Goal: Task Accomplishment & Management: Use online tool/utility

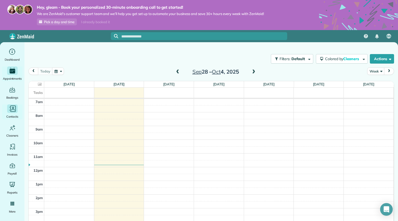
click at [17, 111] on div "Main" at bounding box center [12, 108] width 11 height 8
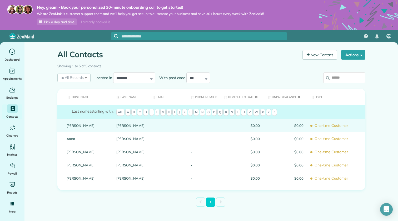
click at [83, 128] on div "Carolyn" at bounding box center [88, 125] width 50 height 13
click at [86, 127] on link "Carolyn" at bounding box center [88, 126] width 42 height 4
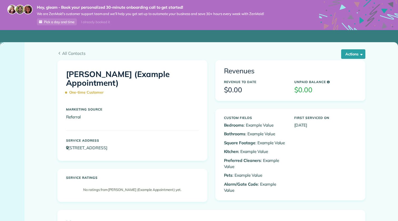
click at [74, 125] on div "Ms. Carolyn Arellano (Example Appointment) One-time Customer Marketing Source R…" at bounding box center [133, 110] width 150 height 100
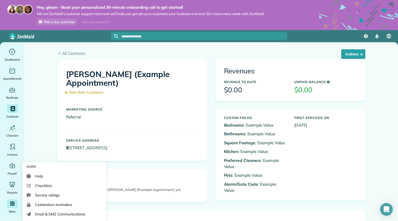
click at [10, 206] on div "Main" at bounding box center [12, 203] width 11 height 8
click at [45, 210] on link "Email & SMS Communications" at bounding box center [64, 213] width 80 height 9
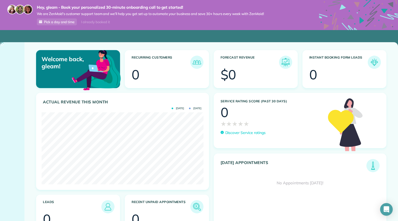
scroll to position [72, 162]
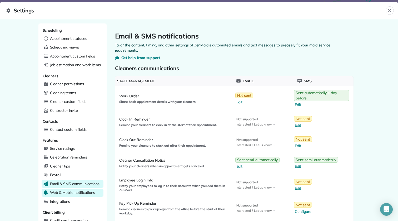
click at [85, 190] on span "Web & Mobile notifications" at bounding box center [72, 192] width 45 height 5
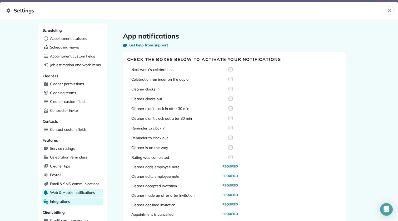
click at [80, 198] on div "Integrations" at bounding box center [73, 202] width 62 height 8
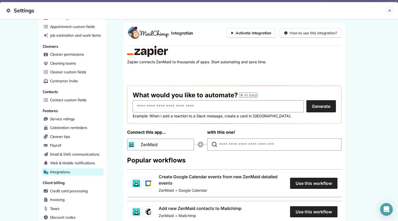
scroll to position [34, 0]
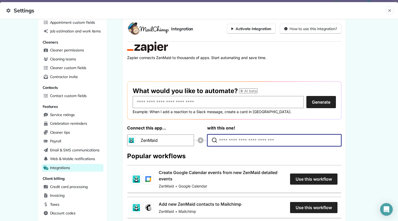
click at [233, 139] on input "Type to search for an app to connect" at bounding box center [275, 140] width 113 height 12
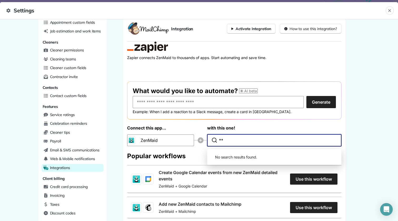
type input "*"
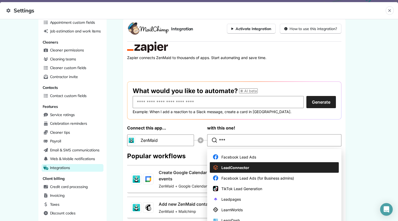
click at [238, 165] on span "LeadConnector" at bounding box center [236, 168] width 28 height 6
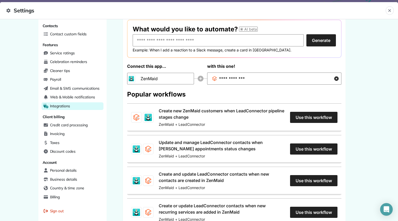
scroll to position [97, 0]
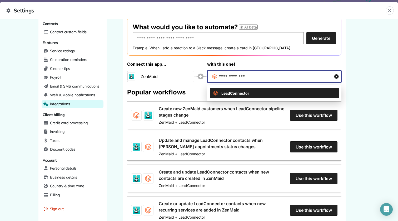
click at [259, 77] on input "**********" at bounding box center [271, 77] width 105 height 12
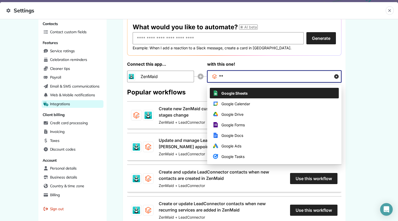
type input "*"
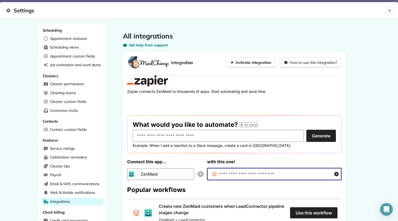
scroll to position [4, 0]
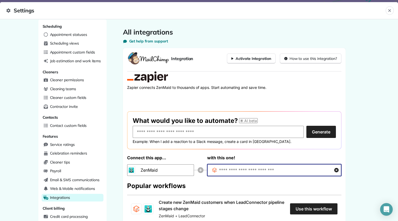
click at [280, 167] on input "Type to search for an app to connect" at bounding box center [271, 170] width 105 height 12
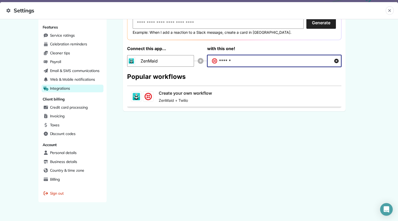
scroll to position [116, 0]
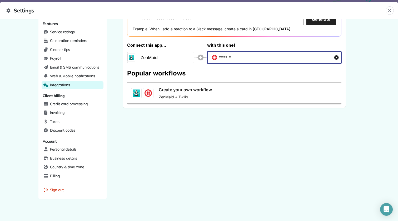
type input "******"
click at [212, 93] on link "Create your own workflow" at bounding box center [185, 89] width 53 height 6
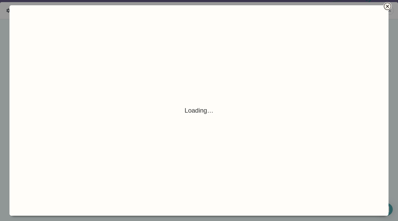
click at [387, 8] on icon "Close" at bounding box center [388, 6] width 6 height 6
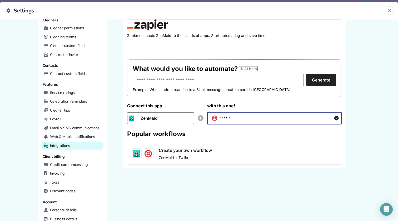
scroll to position [65, 0]
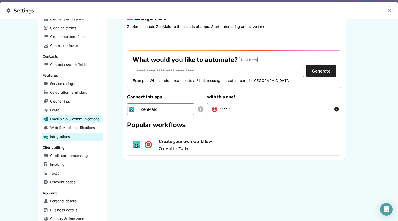
click at [89, 117] on span "Email & SMS communications" at bounding box center [75, 118] width 50 height 5
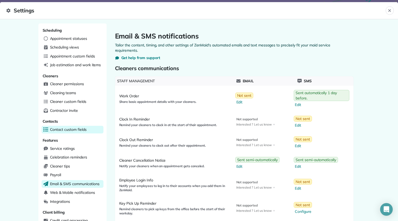
click at [82, 127] on span "Contact custom fields" at bounding box center [68, 129] width 37 height 5
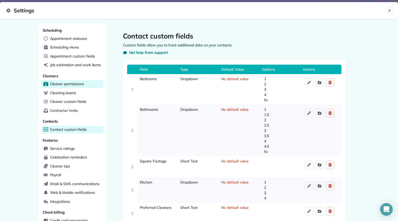
click at [84, 83] on div "Cleaner permissions" at bounding box center [73, 84] width 62 height 8
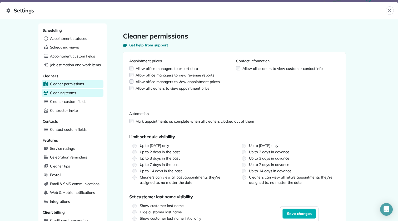
click at [84, 91] on div "Cleaning teams" at bounding box center [73, 93] width 62 height 8
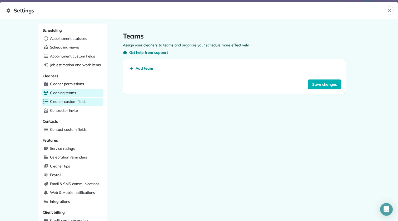
click at [84, 100] on span "Cleaner custom fields" at bounding box center [68, 101] width 36 height 5
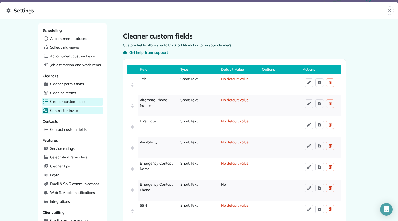
click at [82, 111] on div "Contractor invite" at bounding box center [73, 111] width 62 height 8
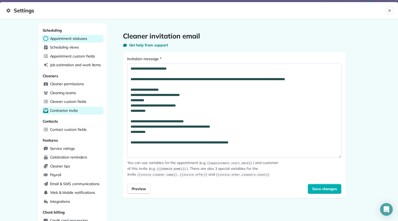
click at [89, 37] on div "Appointment statuses" at bounding box center [73, 39] width 62 height 8
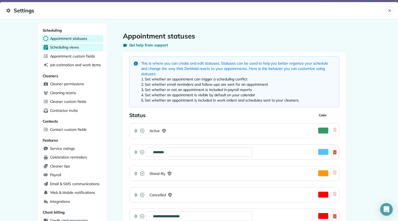
click at [86, 48] on div "Scheduling views" at bounding box center [73, 47] width 62 height 8
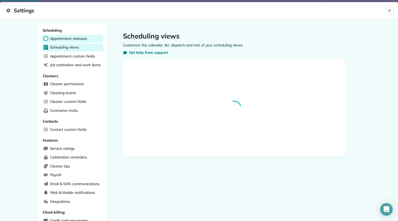
click at [91, 40] on div "Appointment statuses" at bounding box center [73, 39] width 62 height 8
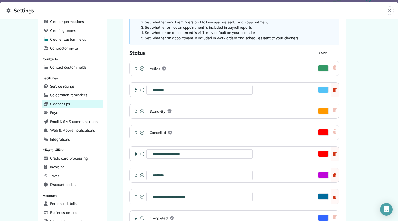
scroll to position [116, 0]
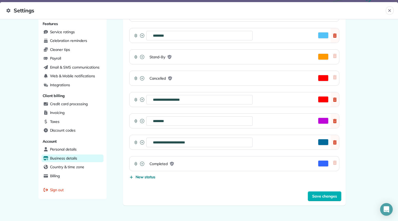
click at [83, 154] on div "Business details" at bounding box center [73, 158] width 62 height 8
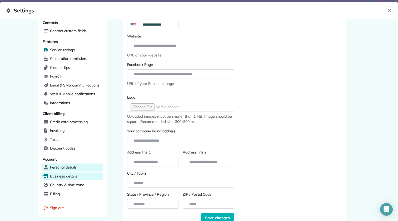
scroll to position [116, 0]
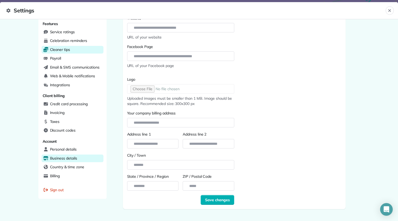
click at [83, 46] on div "Cleaner tips" at bounding box center [73, 50] width 62 height 8
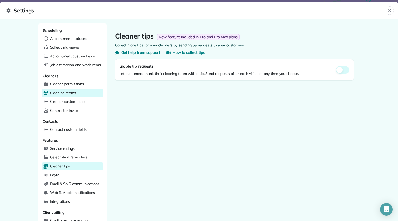
click at [73, 92] on span "Cleaning teams" at bounding box center [63, 92] width 26 height 5
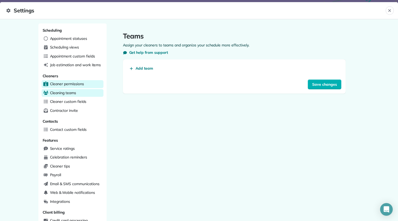
click at [78, 86] on div "Cleaner permissions" at bounding box center [73, 84] width 62 height 8
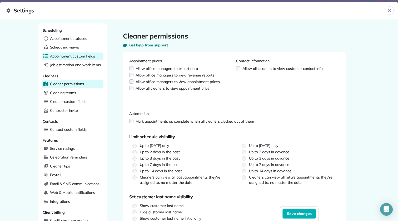
click at [86, 55] on span "Appointment custom fields" at bounding box center [72, 55] width 45 height 5
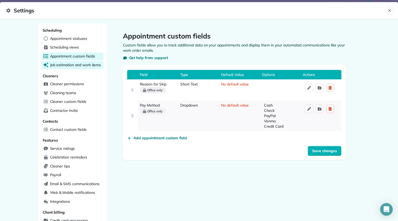
click at [88, 65] on span "Job estimation and work items" at bounding box center [75, 64] width 51 height 5
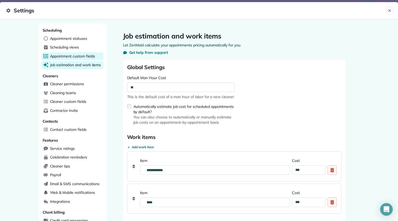
click at [84, 56] on span "Appointment custom fields" at bounding box center [72, 55] width 45 height 5
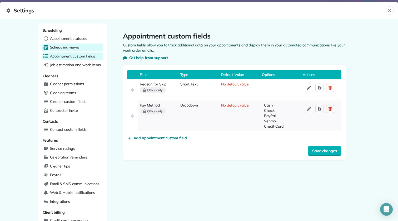
click at [78, 47] on span "Scheduling views" at bounding box center [64, 47] width 29 height 5
select select "**********"
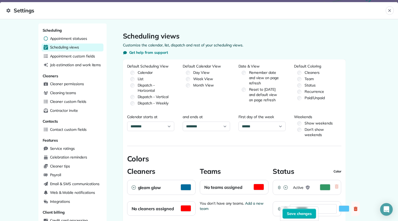
click at [89, 41] on div "Appointment statuses" at bounding box center [73, 39] width 62 height 8
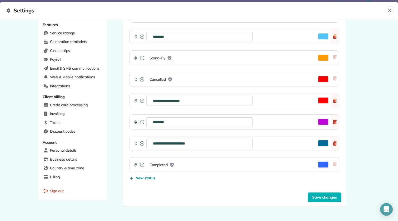
select select "**********"
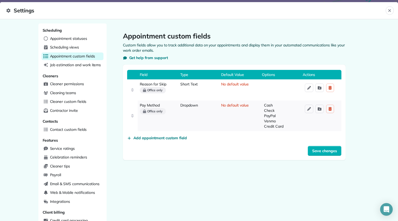
click at [17, 10] on span "Settings" at bounding box center [196, 10] width 380 height 8
click at [389, 9] on icon "Close" at bounding box center [389, 10] width 3 height 3
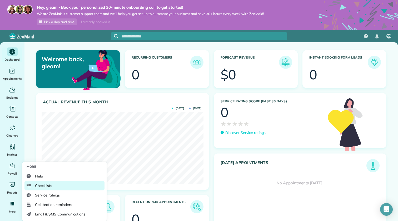
click at [38, 186] on span "Checklists" at bounding box center [43, 185] width 17 height 5
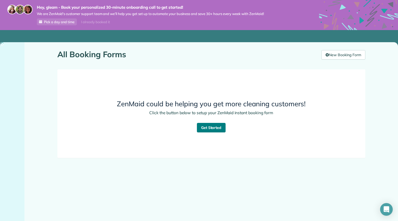
click at [213, 128] on link "Get Started" at bounding box center [211, 127] width 29 height 9
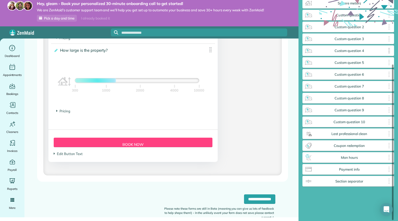
scroll to position [91, 0]
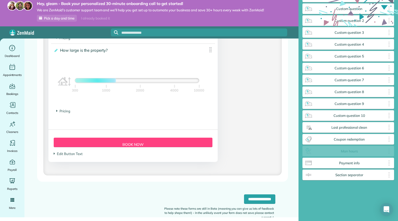
drag, startPoint x: 363, startPoint y: 150, endPoint x: 278, endPoint y: 141, distance: 85.3
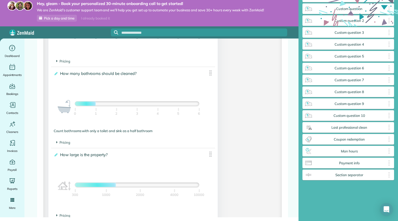
scroll to position [399, 0]
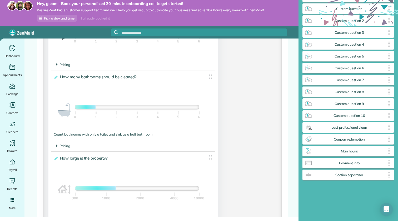
click at [126, 108] on div at bounding box center [137, 107] width 124 height 4
click at [166, 108] on div at bounding box center [137, 107] width 124 height 4
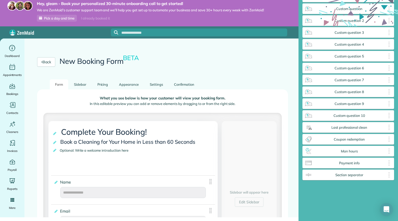
scroll to position [0, 0]
click at [80, 85] on link "Sidebar" at bounding box center [80, 85] width 23 height 10
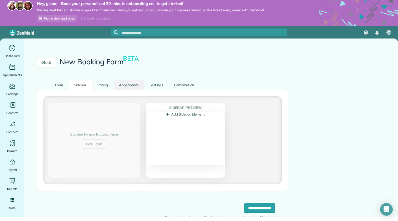
click at [136, 86] on link "Appearance" at bounding box center [129, 85] width 30 height 10
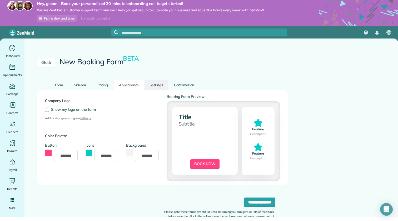
click at [164, 87] on link "Settings" at bounding box center [157, 85] width 24 height 10
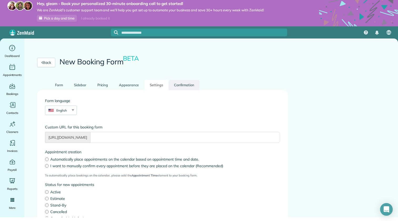
click at [185, 83] on link "Confirmation" at bounding box center [184, 85] width 31 height 10
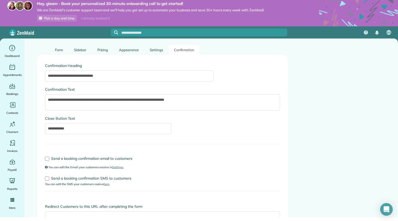
scroll to position [39, 0]
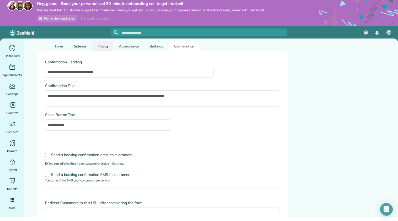
click at [108, 45] on link "Pricing" at bounding box center [102, 46] width 21 height 10
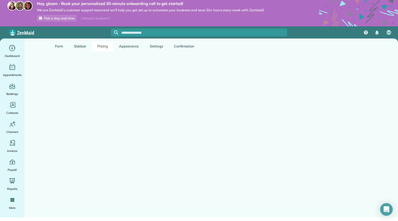
scroll to position [6, 0]
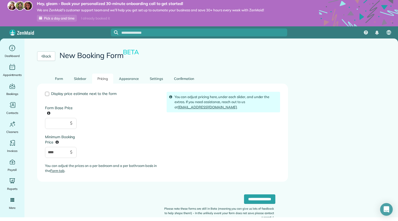
click at [85, 72] on div "Back New Booking Form BETA" at bounding box center [162, 56] width 276 height 35
click at [81, 77] on link "Sidebar" at bounding box center [80, 78] width 23 height 10
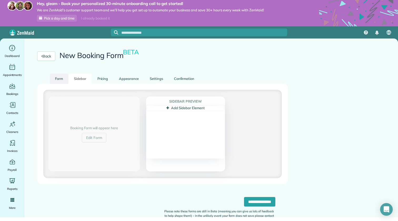
click at [55, 79] on link "Form" at bounding box center [59, 78] width 18 height 10
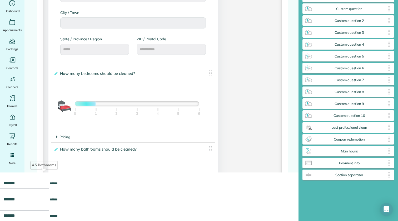
scroll to position [284, 0]
